Goal: Navigation & Orientation: Find specific page/section

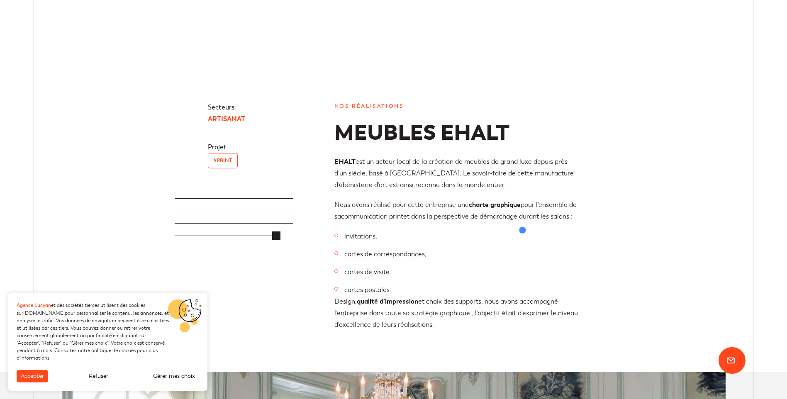
scroll to position [1825, 0]
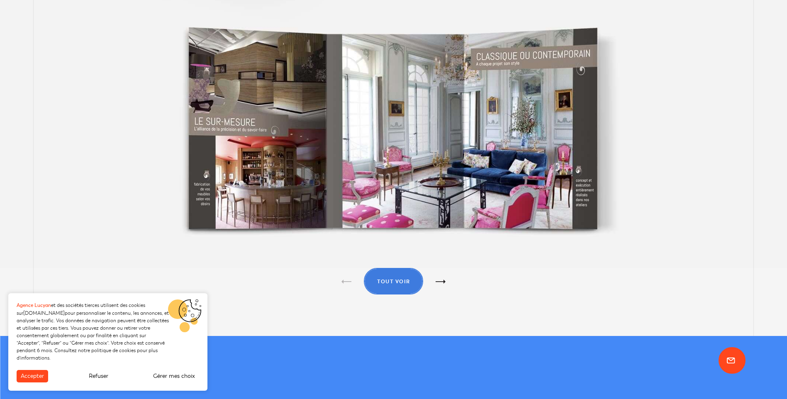
click at [392, 280] on span "Tout voir" at bounding box center [393, 281] width 33 height 5
